Goal: Complete application form

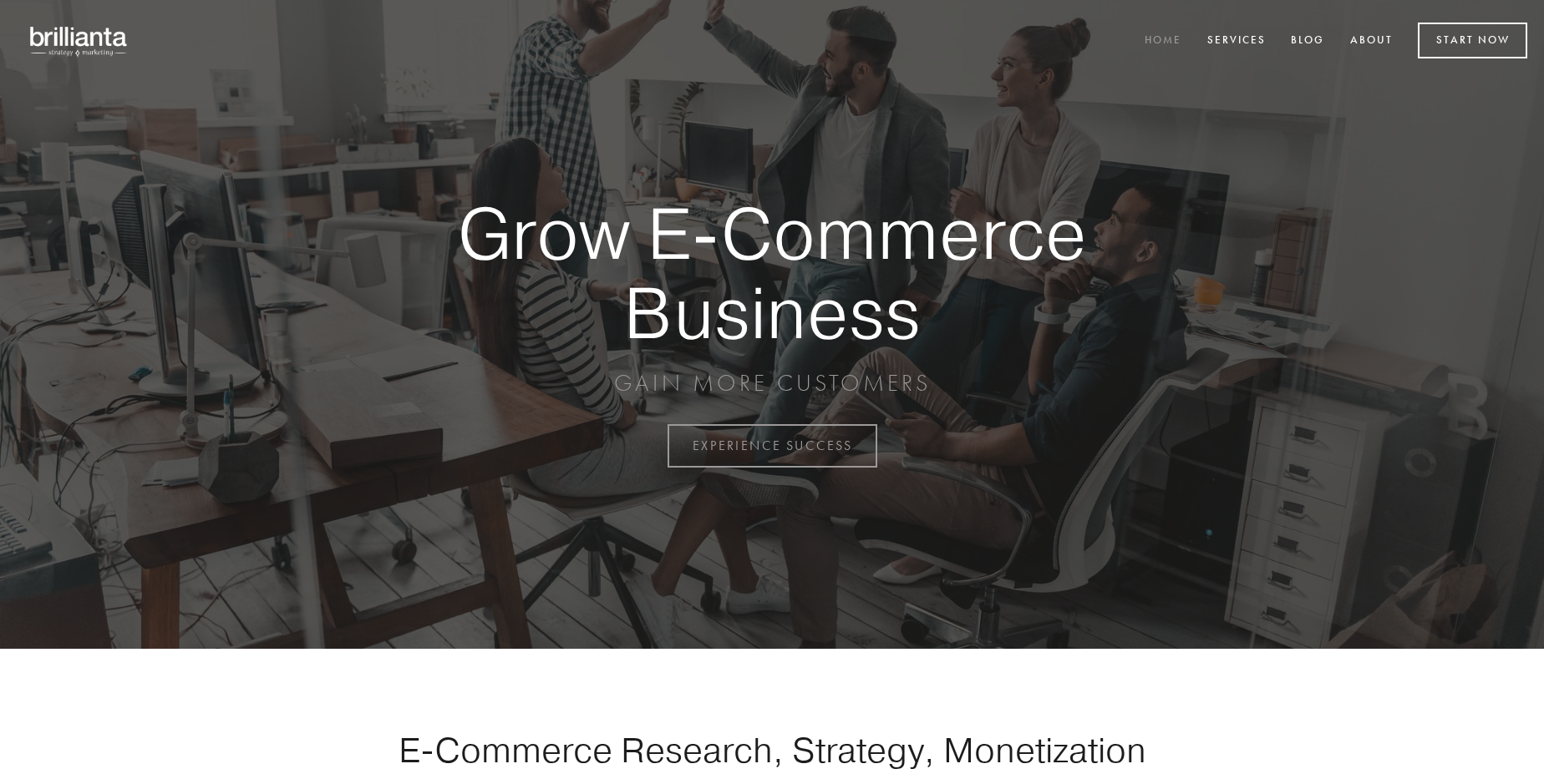
scroll to position [4379, 0]
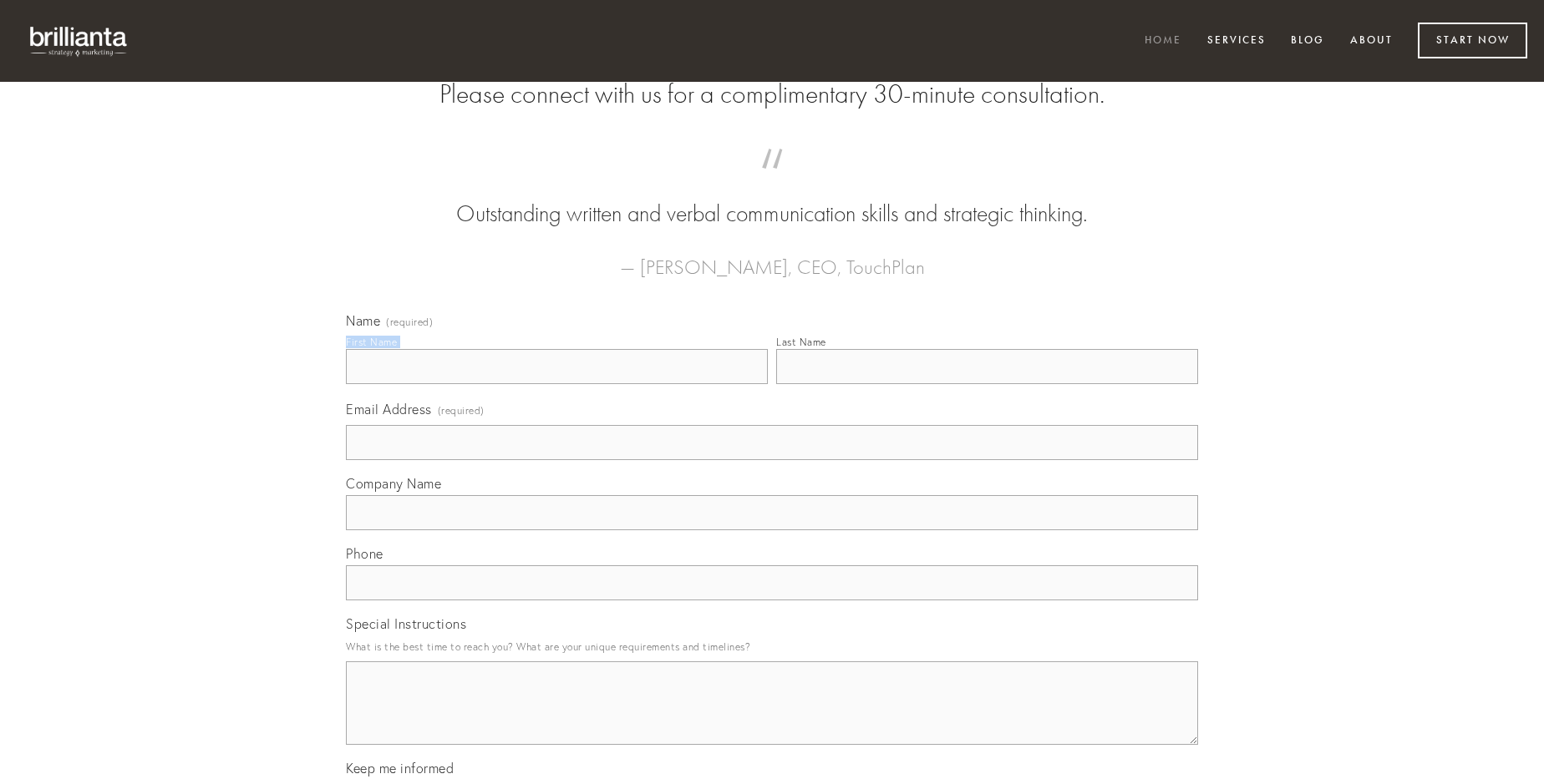
type input "[PERSON_NAME]"
click at [987, 384] on input "Last Name" at bounding box center [987, 366] width 422 height 35
type input "[PERSON_NAME]"
click at [772, 460] on input "Email Address (required)" at bounding box center [772, 442] width 852 height 35
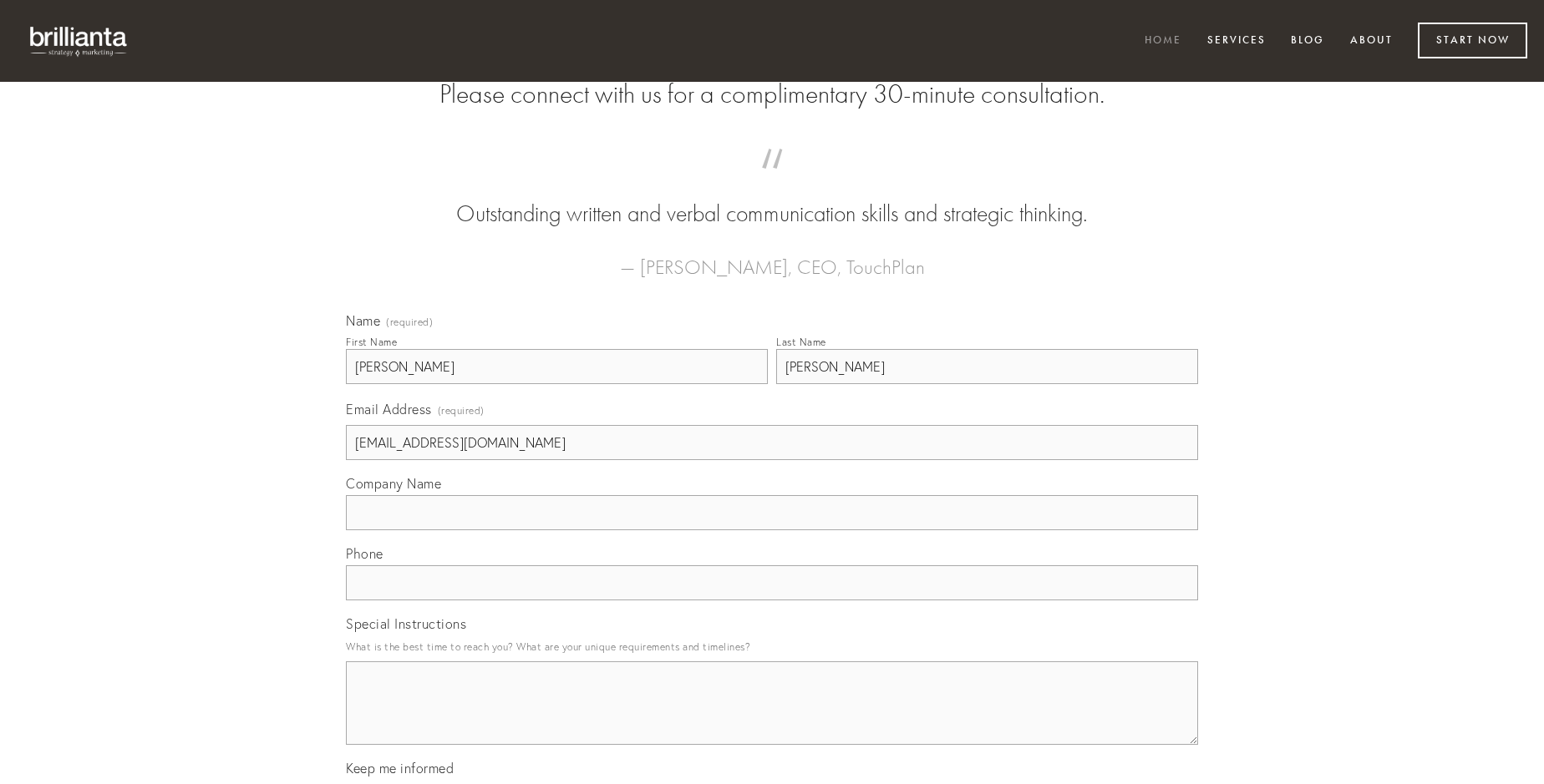
type input "[EMAIL_ADDRESS][DOMAIN_NAME]"
click at [772, 531] on input "Company Name" at bounding box center [772, 512] width 852 height 35
type input "sursum"
click at [772, 601] on input "text" at bounding box center [772, 582] width 852 height 35
click at [772, 718] on textarea "Special Instructions" at bounding box center [772, 703] width 852 height 84
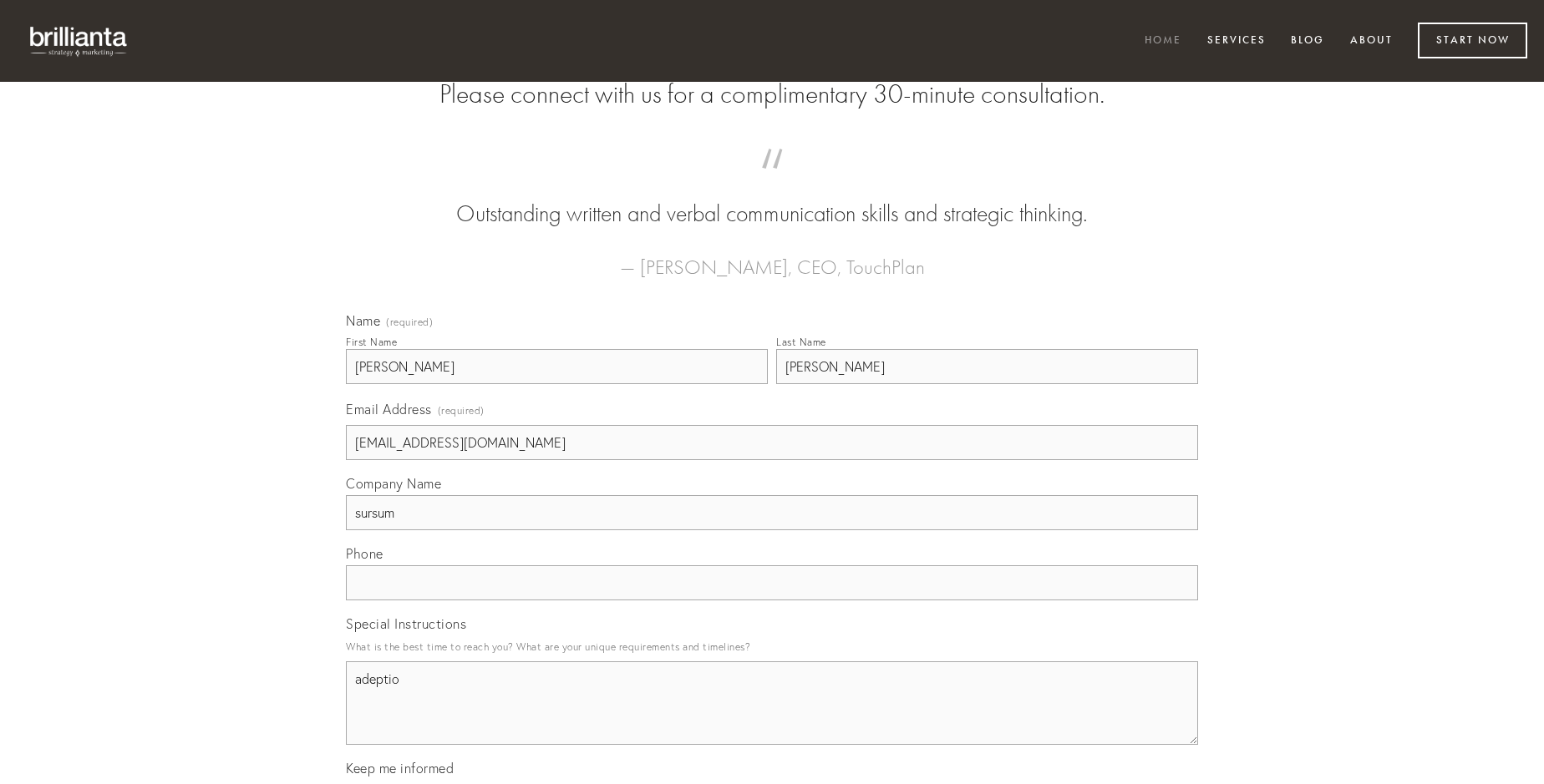
type textarea "adeptio"
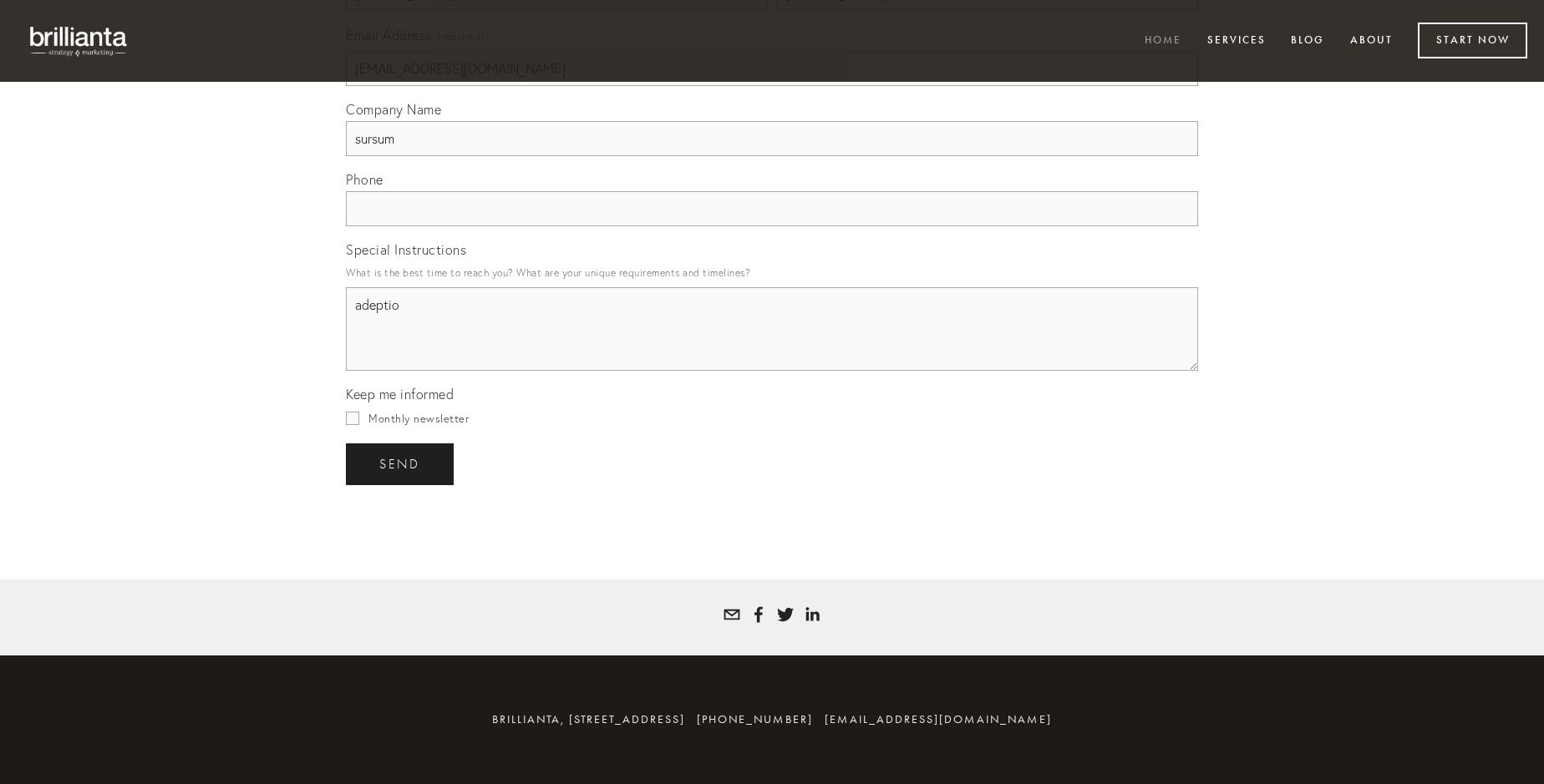
click at [401, 464] on span "send" at bounding box center [400, 464] width 41 height 15
